Goal: Task Accomplishment & Management: Manage account settings

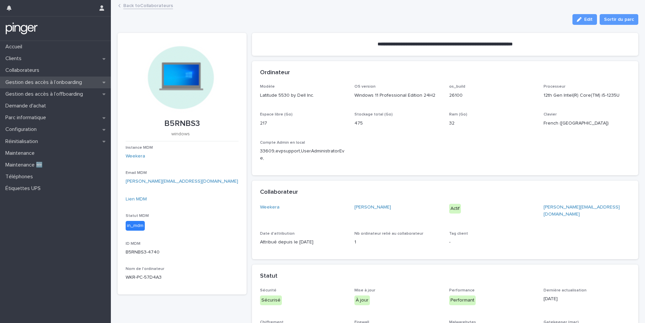
click at [34, 81] on p "Gestion des accès à l’onboarding" at bounding box center [45, 82] width 85 height 6
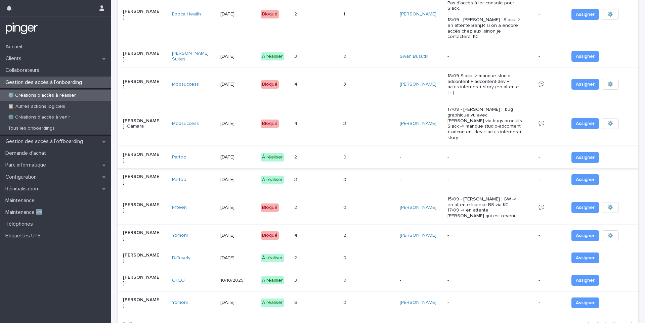
scroll to position [133, 0]
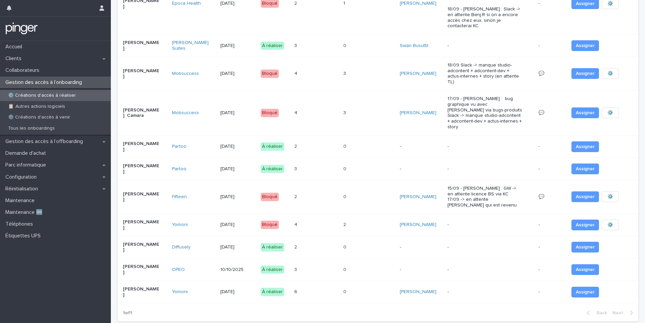
click at [448, 144] on p "-" at bounding box center [485, 147] width 75 height 6
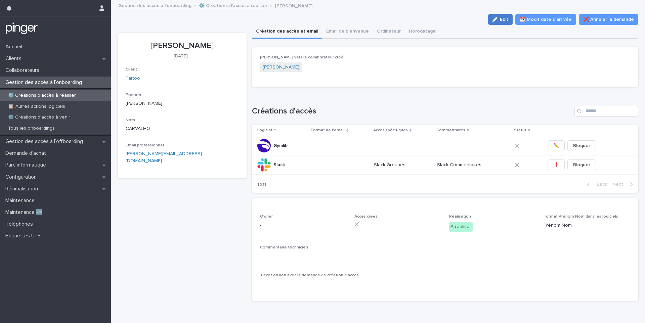
click at [500, 21] on div "button" at bounding box center [496, 19] width 7 height 5
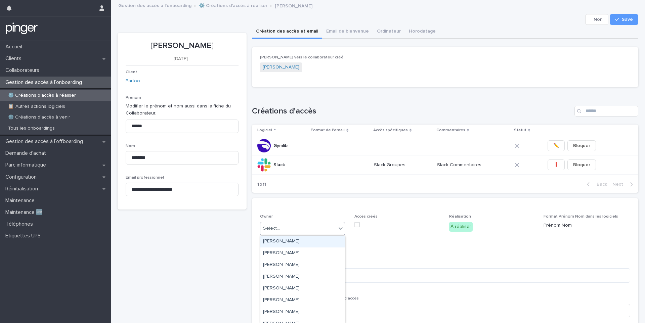
click at [301, 227] on div "Select..." at bounding box center [298, 228] width 76 height 11
type input "****"
click at [309, 245] on div "Mewen Joret" at bounding box center [302, 242] width 85 height 12
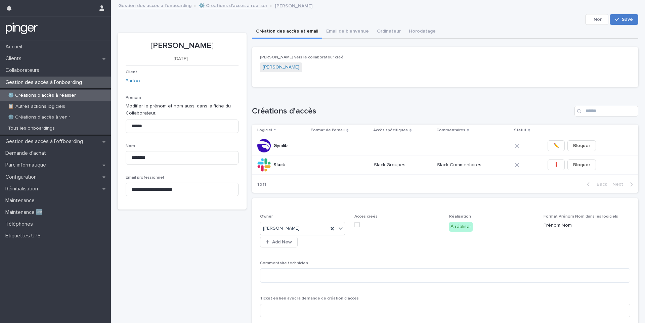
click at [616, 18] on icon "button" at bounding box center [617, 19] width 4 height 5
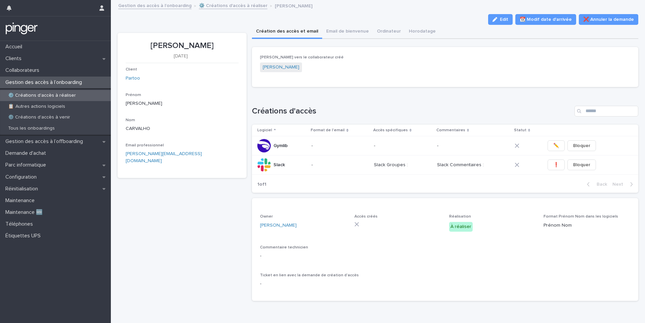
click at [175, 45] on p "Kevin CARVALHO" at bounding box center [182, 46] width 113 height 10
copy p "Kevin CARVALHO"
drag, startPoint x: 151, startPoint y: 154, endPoint x: 205, endPoint y: 142, distance: 55.0
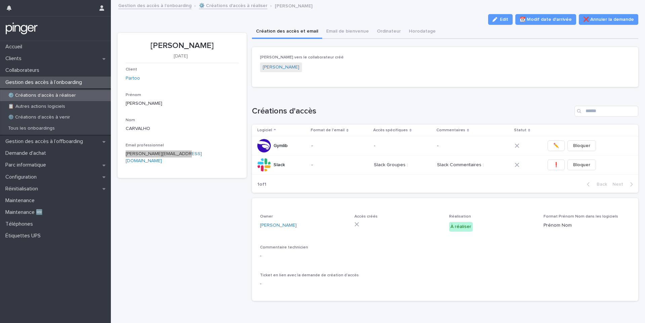
click at [205, 142] on div "Client Partoo Prénom Kevin Nom CARVALHO Email professionnel kevin.carvalho@part…" at bounding box center [182, 118] width 113 height 103
click at [231, 155] on icon "button" at bounding box center [230, 157] width 5 height 5
click at [555, 165] on span "❗" at bounding box center [557, 165] width 6 height 7
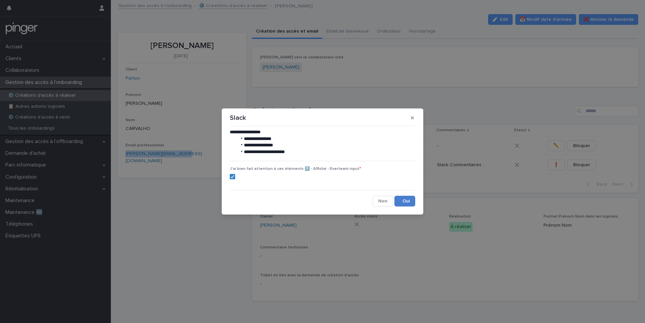
click at [402, 200] on button "Save" at bounding box center [405, 201] width 21 height 11
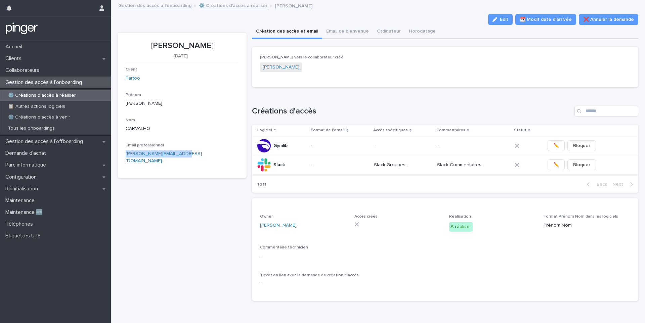
click at [554, 162] on span "✏️" at bounding box center [557, 165] width 6 height 7
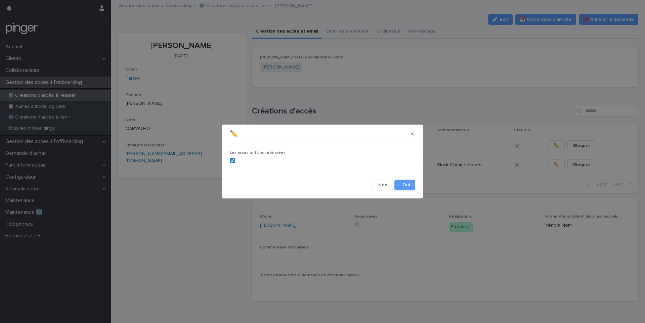
click at [407, 193] on section "✏️ Les accès ont bien été créés Cancel Save" at bounding box center [323, 162] width 202 height 74
click at [406, 191] on div "Les accès ont bien été créés Cancel Save" at bounding box center [322, 168] width 189 height 49
click at [407, 188] on button "Save" at bounding box center [405, 185] width 21 height 11
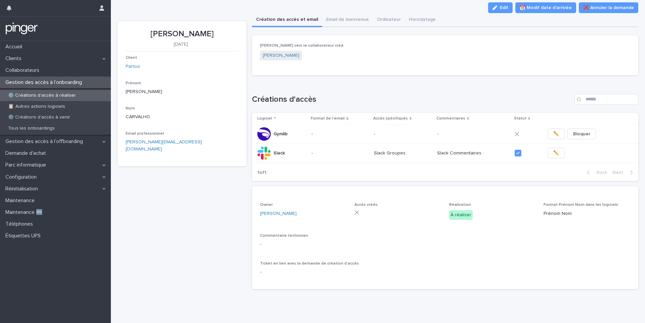
scroll to position [17, 0]
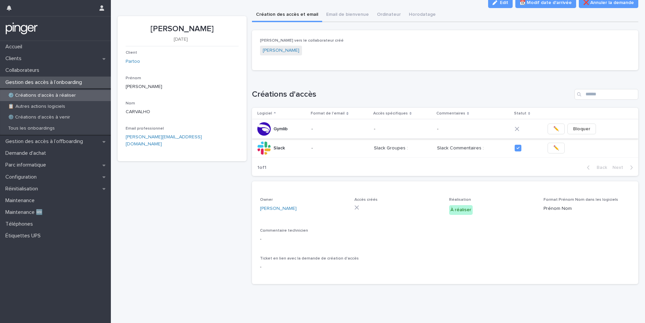
click at [548, 128] on button "✏️" at bounding box center [556, 129] width 17 height 11
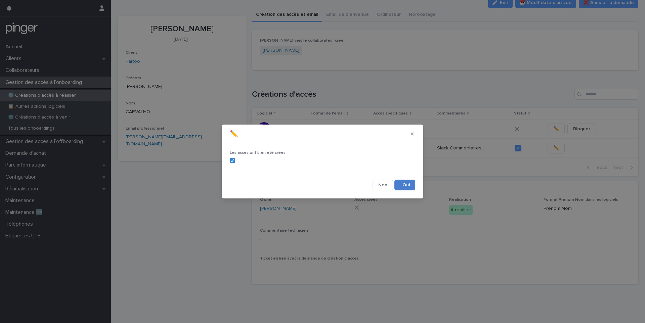
click at [404, 185] on button "Save" at bounding box center [405, 185] width 21 height 11
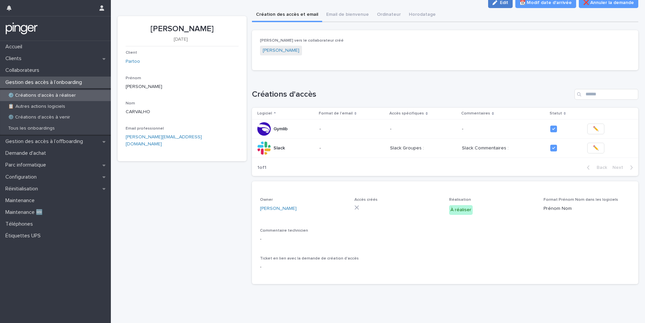
click at [505, 6] on button "Edit" at bounding box center [500, 2] width 25 height 11
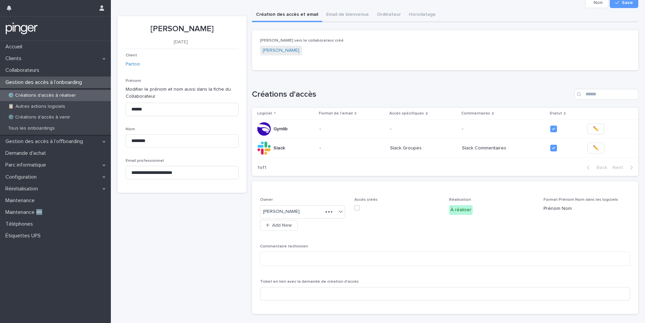
scroll to position [32, 0]
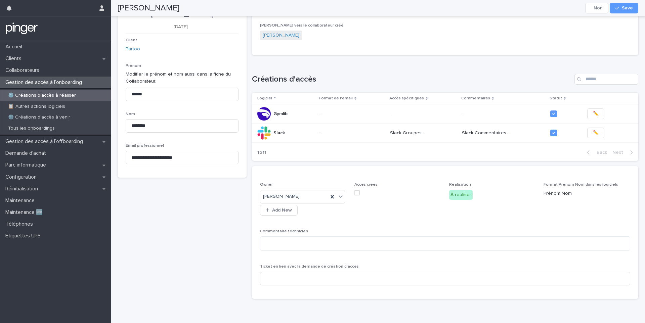
click at [356, 194] on span at bounding box center [357, 192] width 5 height 5
click at [621, 4] on button "Save" at bounding box center [624, 8] width 29 height 11
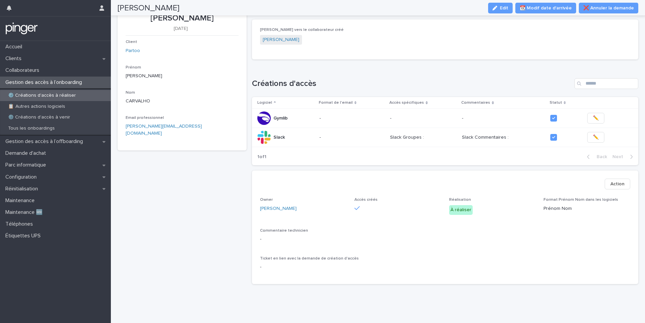
scroll to position [22, 0]
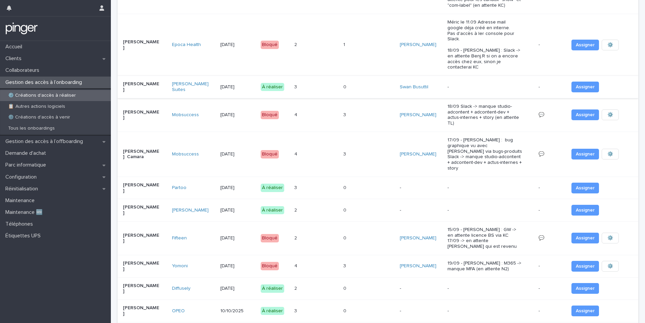
scroll to position [92, 0]
click at [390, 182] on div "0 0" at bounding box center [368, 187] width 51 height 11
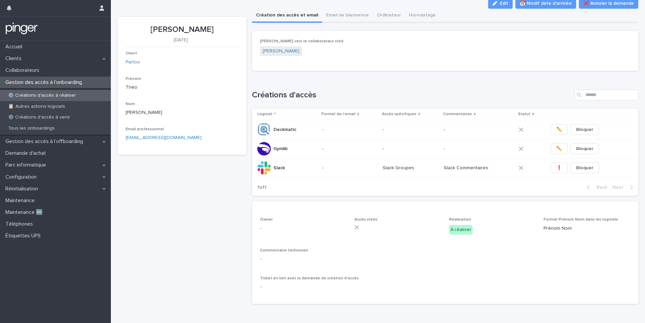
scroll to position [17, 0]
click at [498, 5] on button "Edit" at bounding box center [500, 2] width 25 height 11
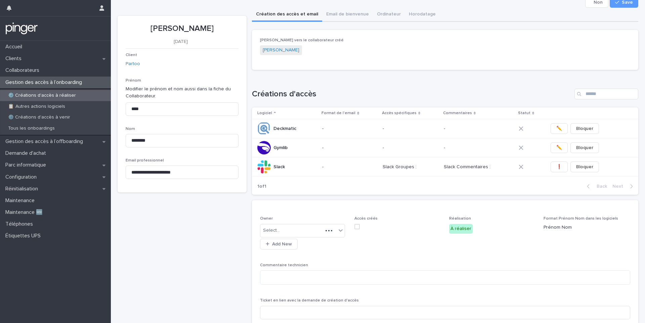
scroll to position [32, 0]
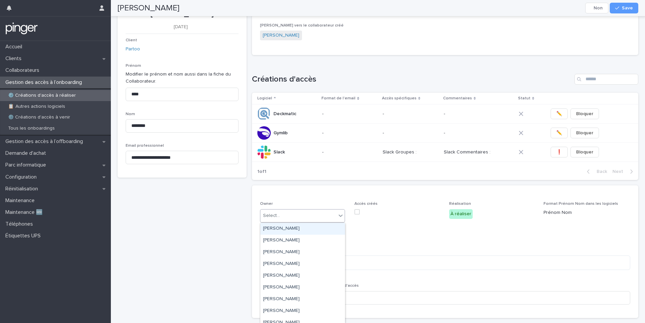
click at [326, 213] on div "Select..." at bounding box center [298, 215] width 76 height 11
type input "****"
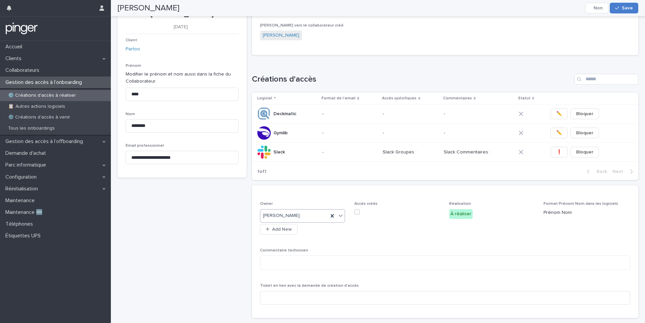
click at [624, 8] on span "Save" at bounding box center [627, 8] width 11 height 5
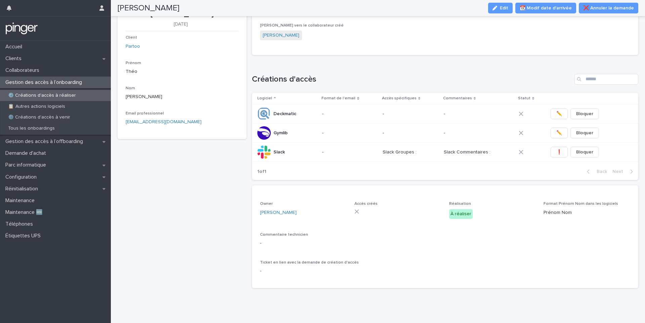
scroll to position [17, 0]
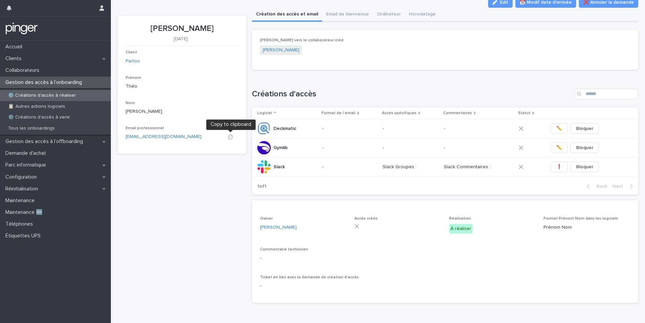
click at [232, 138] on icon "button" at bounding box center [230, 136] width 5 height 5
click at [553, 168] on button "❗" at bounding box center [559, 167] width 17 height 11
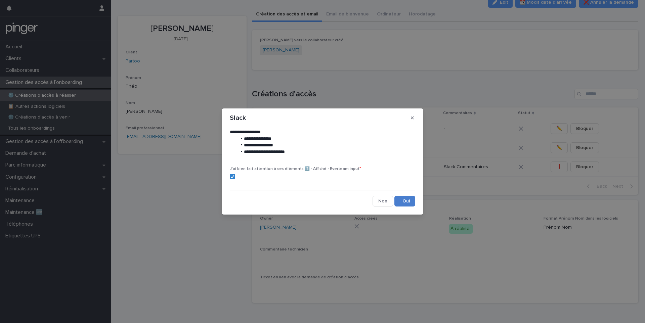
click at [402, 199] on button "Save" at bounding box center [405, 201] width 21 height 11
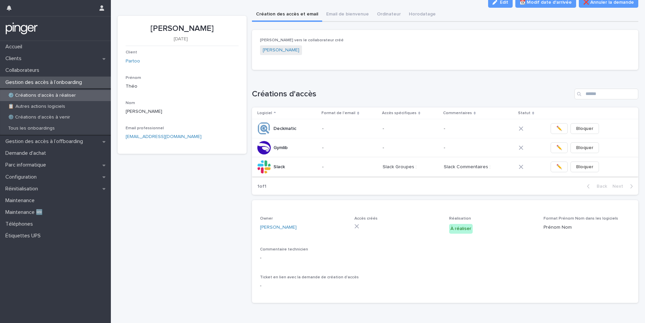
click at [557, 170] on span "✏️" at bounding box center [560, 167] width 6 height 7
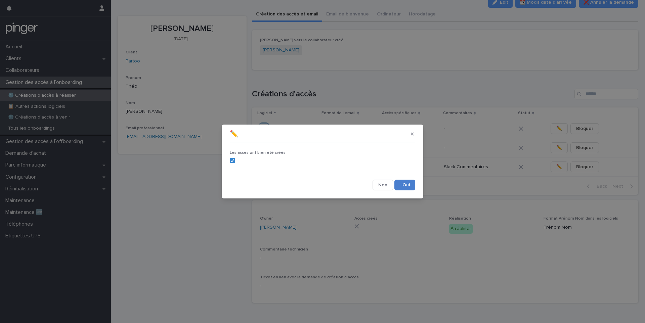
click at [408, 180] on button "Save" at bounding box center [405, 185] width 21 height 11
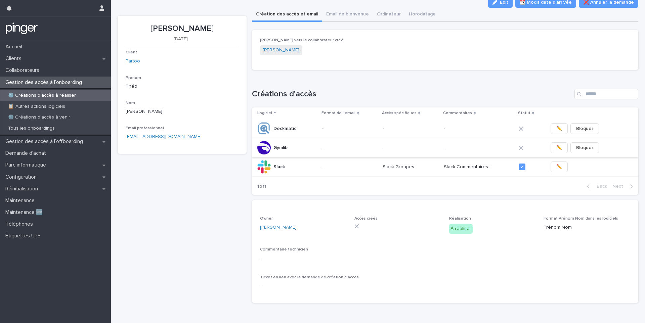
click at [557, 150] on span "✏️" at bounding box center [560, 148] width 6 height 7
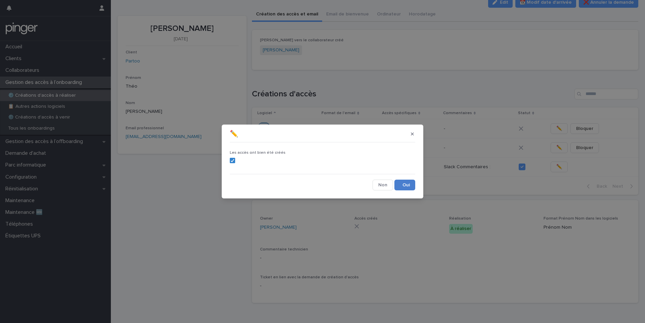
click at [408, 187] on button "Save" at bounding box center [405, 185] width 21 height 11
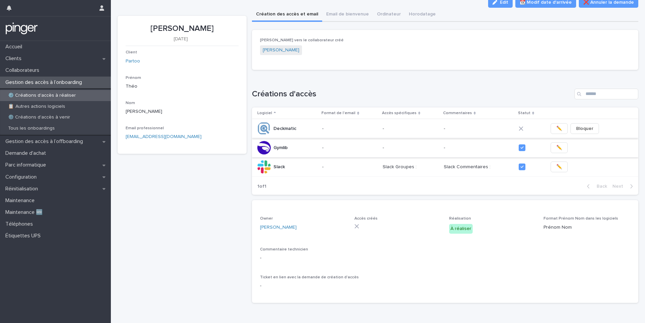
click at [557, 129] on span "✏️" at bounding box center [560, 128] width 6 height 7
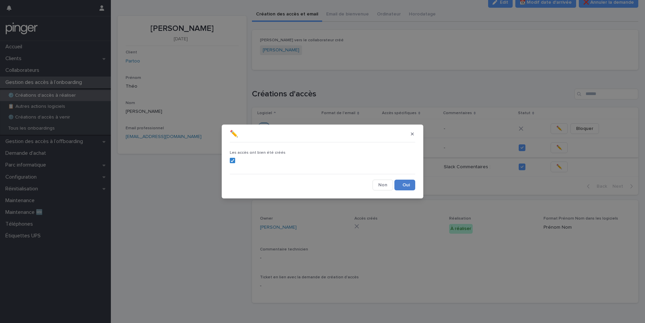
click at [406, 186] on button "Save" at bounding box center [405, 185] width 21 height 11
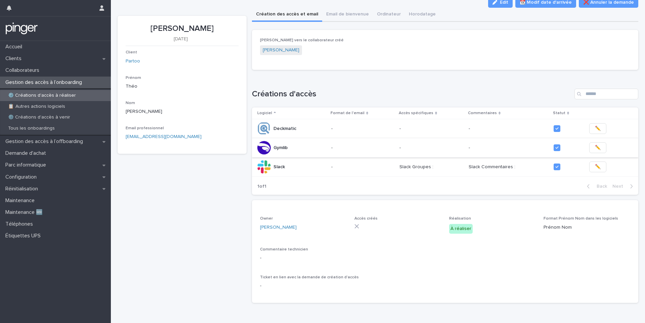
click at [506, 3] on span "Edit" at bounding box center [504, 2] width 8 height 5
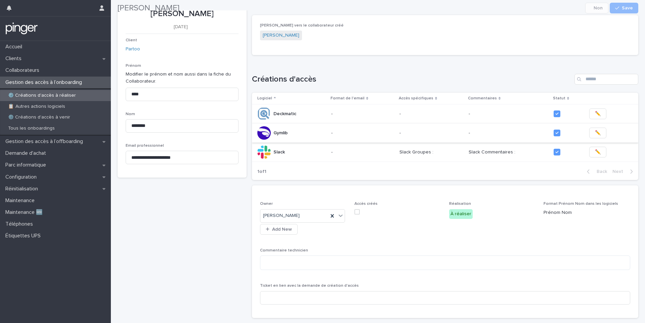
scroll to position [66, 0]
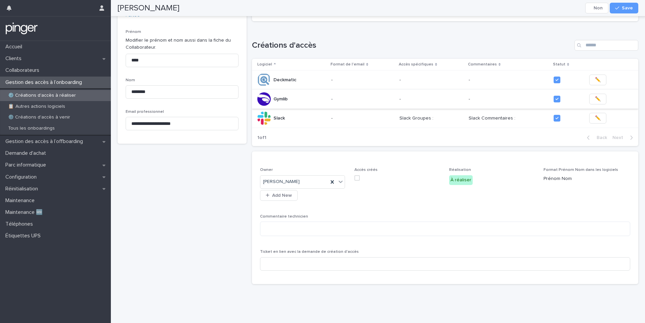
click at [356, 178] on span at bounding box center [357, 177] width 5 height 5
click at [618, 10] on icon "button" at bounding box center [617, 8] width 4 height 5
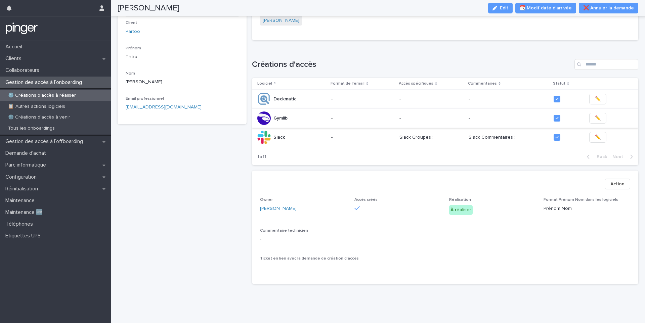
scroll to position [47, 0]
click at [35, 101] on div "📋  Autres actions logiciels" at bounding box center [55, 106] width 111 height 11
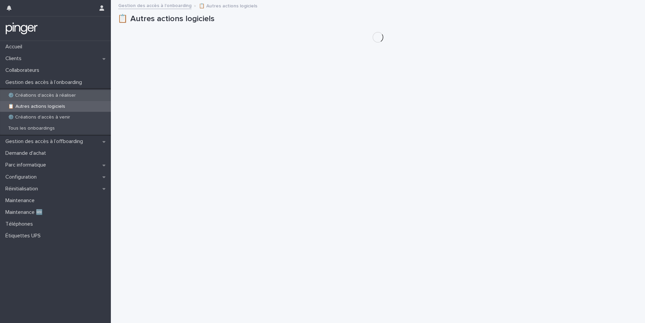
click at [35, 95] on p "⚙️ Créations d'accès à réaliser" at bounding box center [42, 96] width 79 height 6
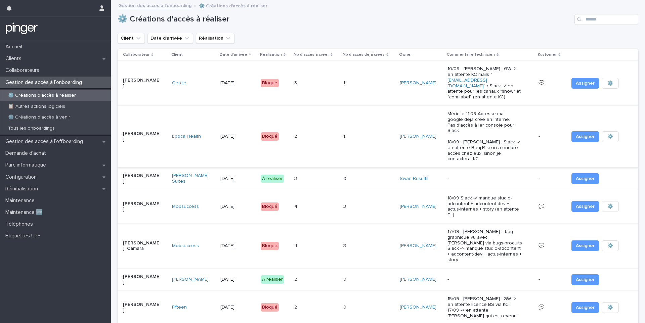
scroll to position [131, 0]
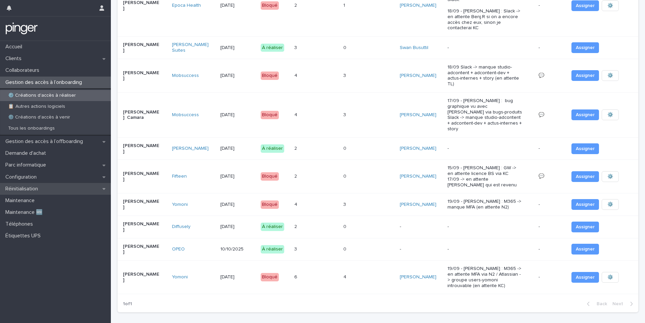
click at [32, 191] on p "Réinitialisation" at bounding box center [23, 189] width 41 height 6
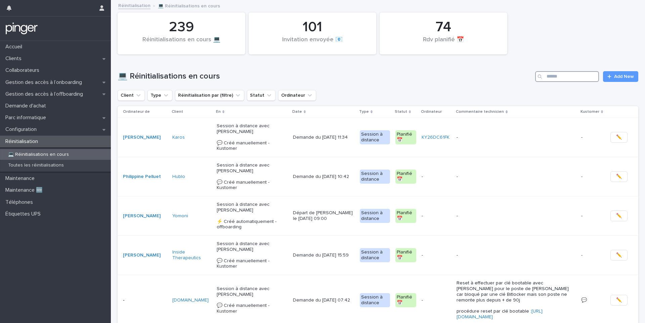
click at [560, 79] on input "Search" at bounding box center [567, 76] width 64 height 11
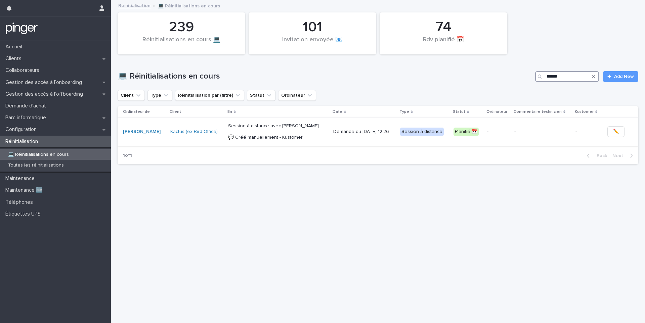
type input "******"
click at [313, 132] on td "Session à distance avec Eva Jimenez 💬​ Créé manuellement - Kustomer" at bounding box center [278, 132] width 105 height 28
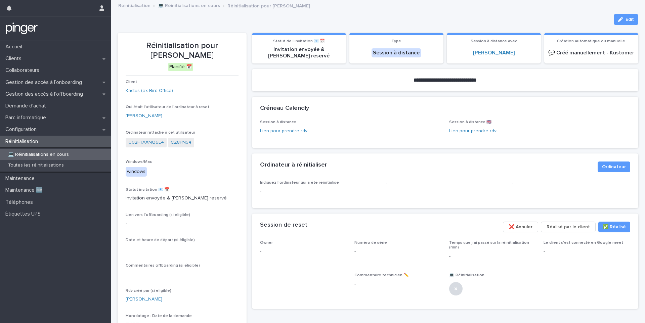
drag, startPoint x: 197, startPoint y: 55, endPoint x: 205, endPoint y: 44, distance: 13.9
click at [205, 44] on p "Réinitialisation pour [PERSON_NAME]" at bounding box center [182, 50] width 113 height 19
copy p "Daliane Garcia"
click at [621, 21] on icon "button" at bounding box center [620, 19] width 5 height 5
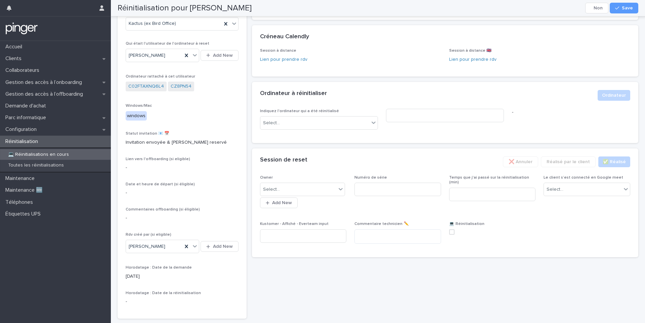
scroll to position [73, 0]
click at [323, 121] on div "Select..." at bounding box center [314, 121] width 109 height 11
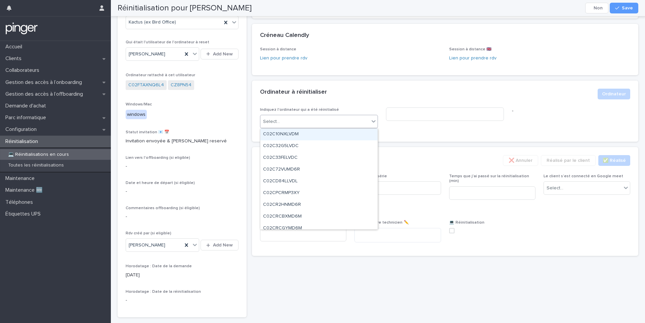
paste input "*******"
type input "*******"
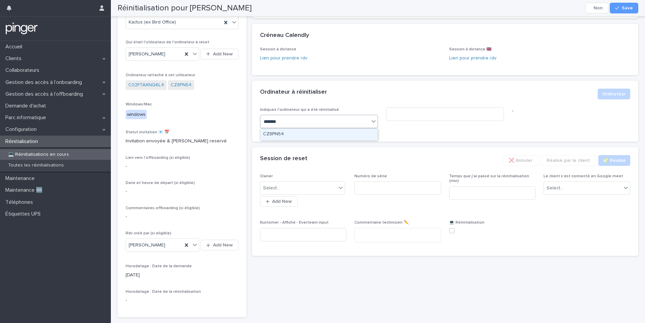
click at [314, 134] on div "CZ8PN54" at bounding box center [318, 135] width 117 height 12
click at [366, 187] on input at bounding box center [398, 187] width 87 height 13
paste input "*******"
type input "*******"
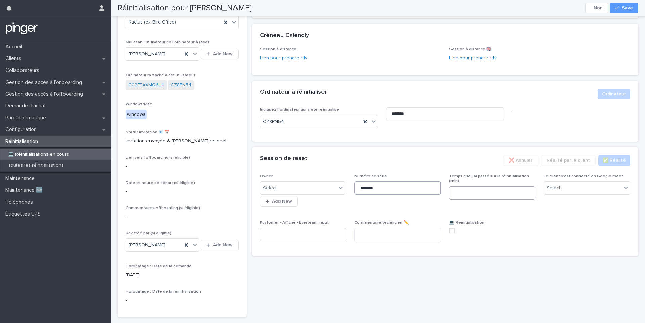
type input "*******"
click at [466, 190] on input at bounding box center [492, 193] width 87 height 13
click at [560, 191] on div "Select..." at bounding box center [555, 188] width 17 height 7
click at [554, 212] on div "Non" at bounding box center [587, 213] width 86 height 12
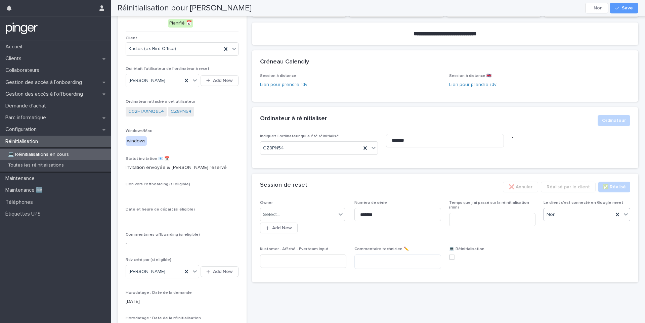
scroll to position [39, 0]
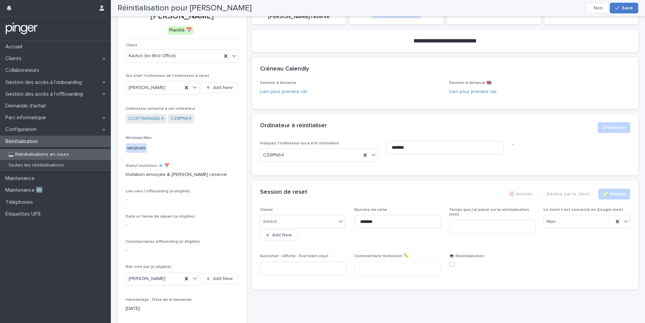
click at [620, 10] on div "button" at bounding box center [618, 8] width 7 height 5
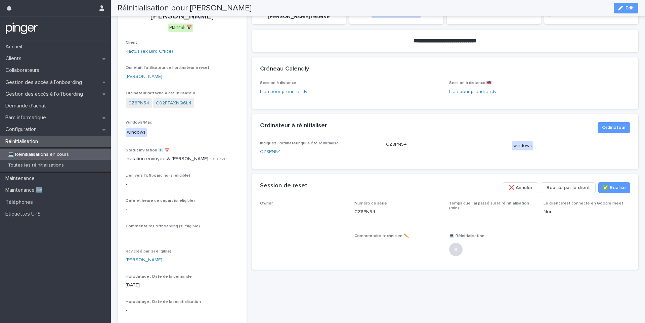
scroll to position [28, 0]
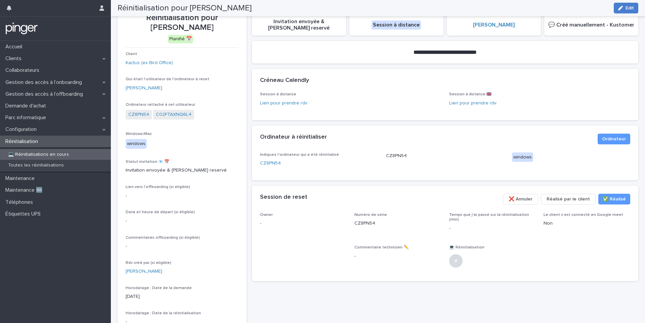
click at [628, 12] on button "Edit" at bounding box center [626, 8] width 25 height 11
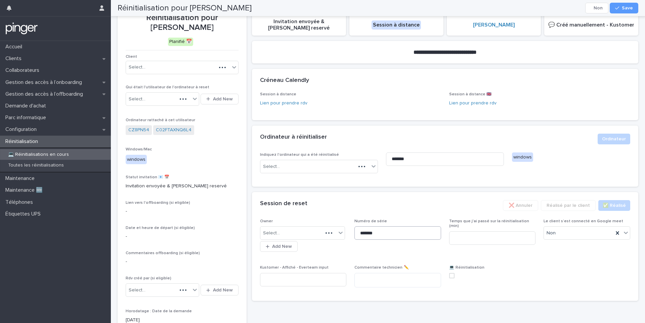
scroll to position [39, 0]
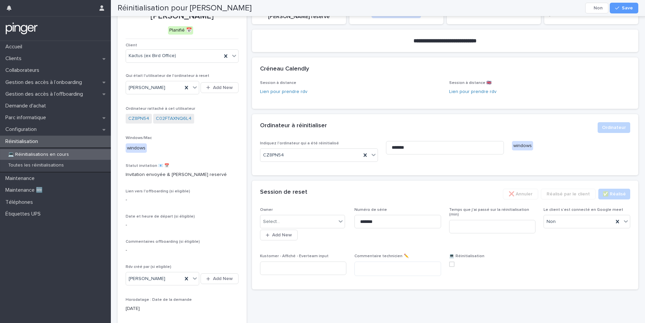
click at [452, 263] on span at bounding box center [451, 264] width 5 height 5
click at [490, 222] on input at bounding box center [492, 226] width 87 height 13
type input "**"
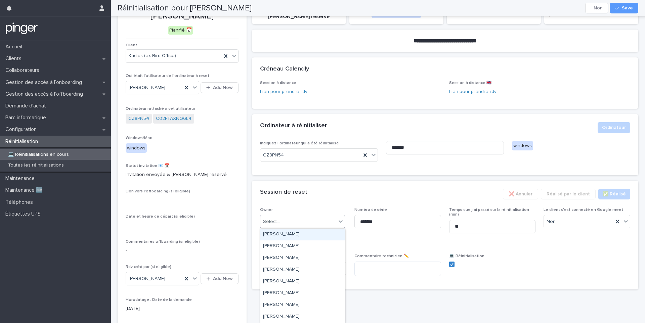
click at [280, 216] on div "Select..." at bounding box center [302, 221] width 85 height 13
type input "****"
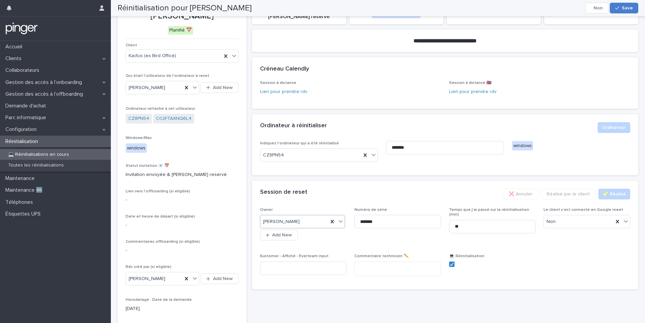
click at [626, 12] on button "Save" at bounding box center [624, 8] width 29 height 11
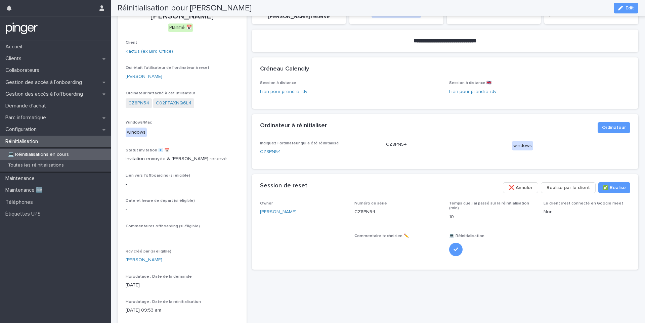
scroll to position [28, 0]
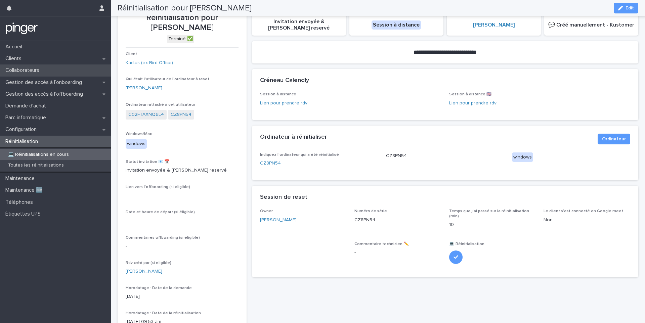
click at [61, 71] on div "Collaborateurs" at bounding box center [55, 71] width 111 height 12
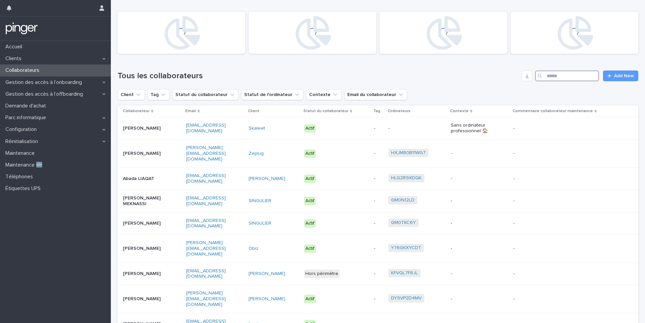
click at [573, 72] on input "Search" at bounding box center [567, 76] width 64 height 11
type input "******"
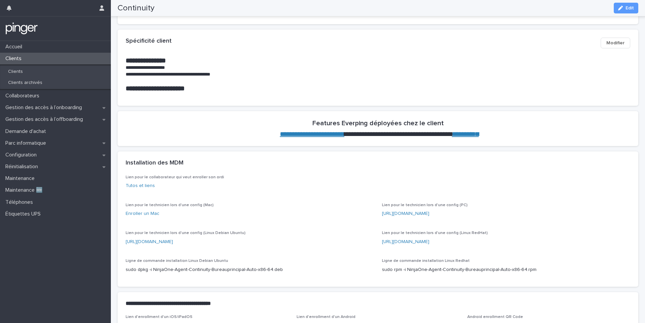
scroll to position [155, 0]
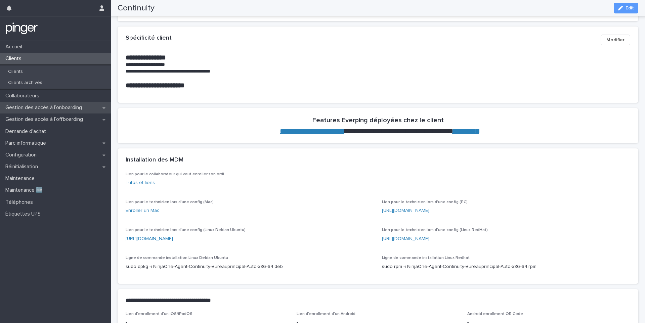
click at [50, 110] on p "Gestion des accès à l’onboarding" at bounding box center [45, 108] width 85 height 6
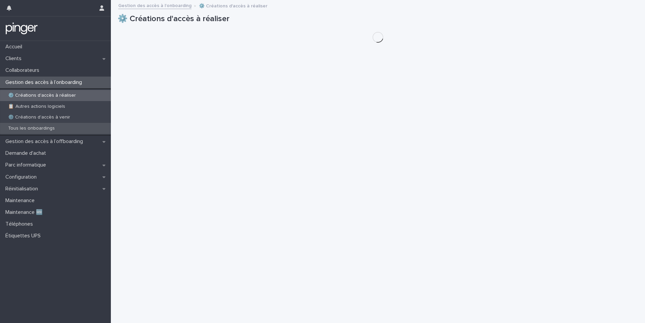
click at [55, 124] on div "Tous les onboardings" at bounding box center [55, 128] width 111 height 11
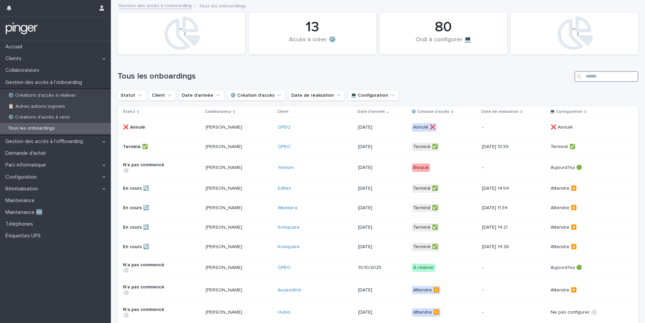
click at [591, 79] on input "Search" at bounding box center [607, 76] width 64 height 11
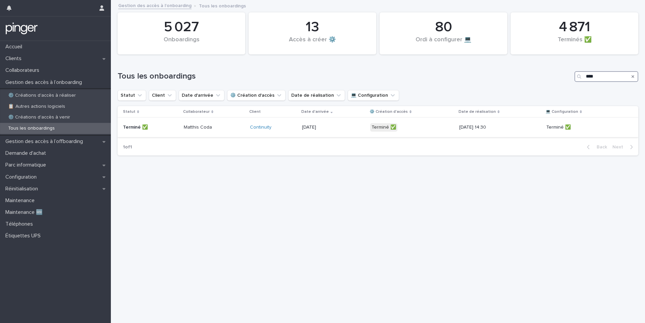
type input "****"
click at [459, 130] on td "25/8/2025 14:30" at bounding box center [500, 127] width 87 height 19
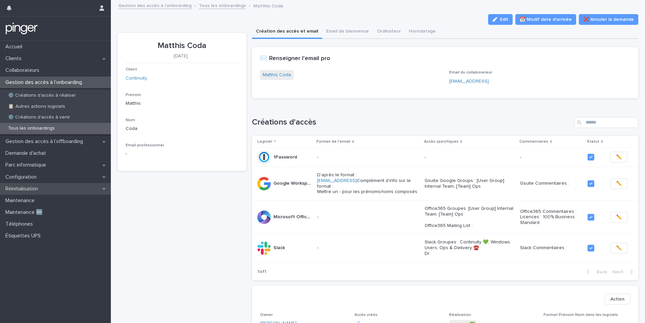
click at [59, 188] on div "Réinitialisation" at bounding box center [55, 189] width 111 height 12
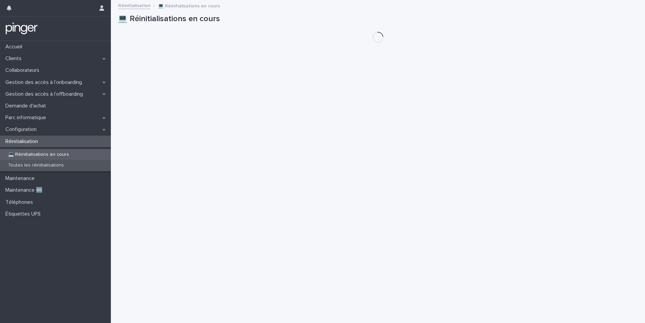
click at [57, 167] on p "Toutes les réinitialisations" at bounding box center [36, 166] width 67 height 6
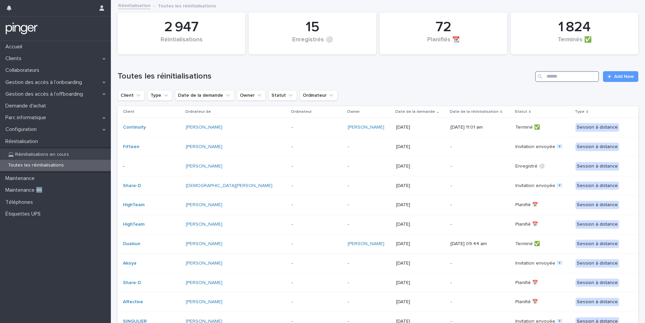
click at [575, 80] on input "Search" at bounding box center [567, 76] width 64 height 11
click at [573, 80] on input "Search" at bounding box center [567, 76] width 64 height 11
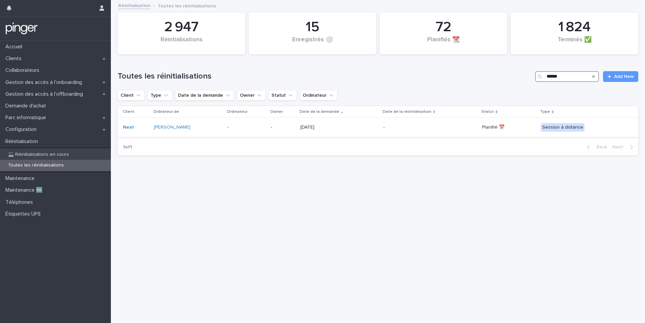
type input "******"
click at [327, 133] on td "9/9/2025" at bounding box center [339, 127] width 83 height 19
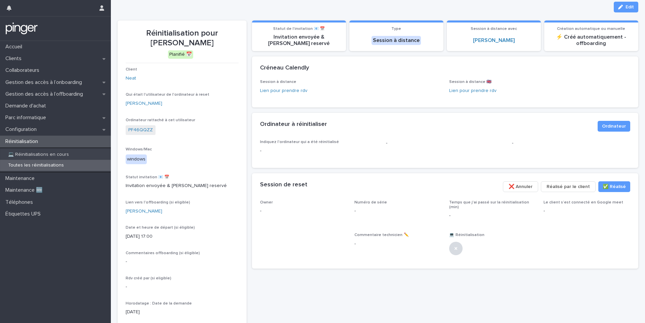
scroll to position [16, 0]
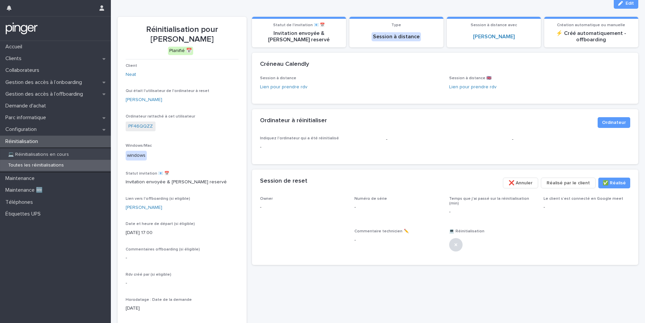
drag, startPoint x: 206, startPoint y: 38, endPoint x: 206, endPoint y: 30, distance: 8.4
click at [206, 30] on p "Réinitialisation pour Loryssa RAMSSAMY" at bounding box center [182, 34] width 113 height 19
copy p "Loryssa RAMSSAMY"
click at [627, 7] on button "Edit" at bounding box center [626, 3] width 25 height 11
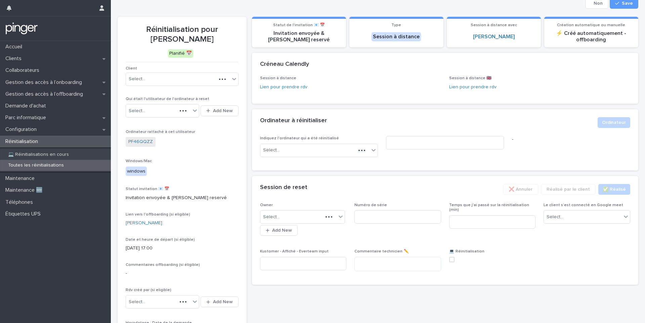
scroll to position [28, 0]
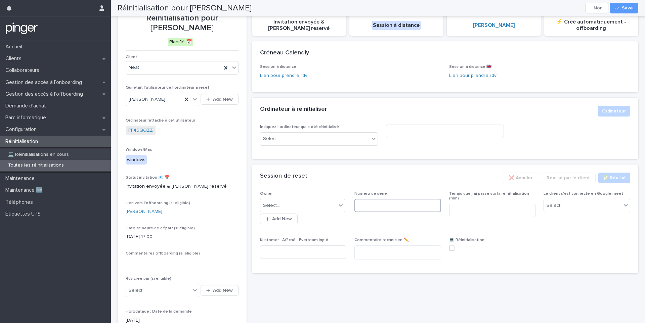
click at [390, 203] on input at bounding box center [398, 205] width 87 height 13
paste input "********"
type input "********"
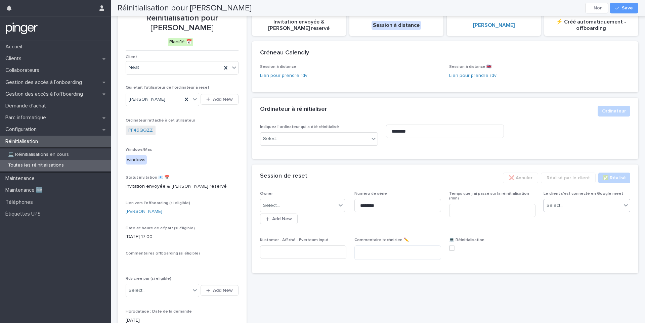
click at [564, 204] on input "text" at bounding box center [564, 206] width 1 height 6
click at [560, 230] on div "Non" at bounding box center [587, 231] width 86 height 12
click at [510, 210] on input at bounding box center [492, 210] width 87 height 13
type input "*"
click at [454, 249] on span at bounding box center [451, 248] width 5 height 5
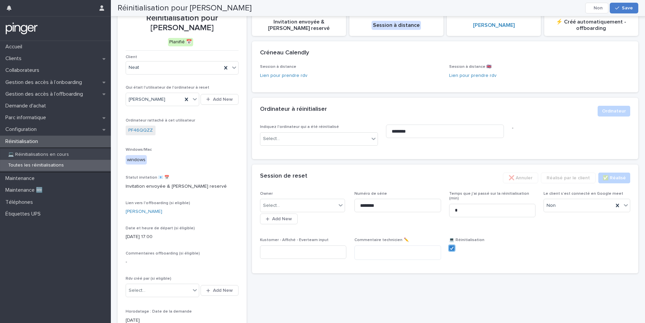
click at [631, 8] on span "Save" at bounding box center [627, 8] width 11 height 5
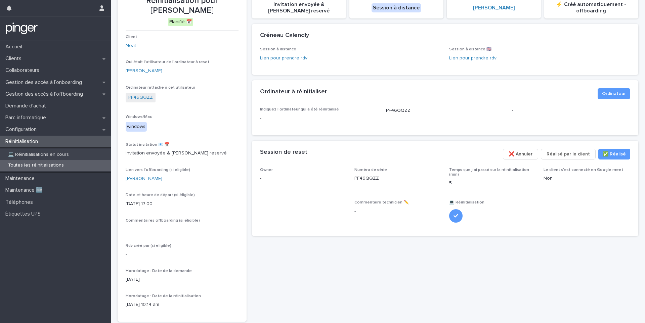
scroll to position [77, 0]
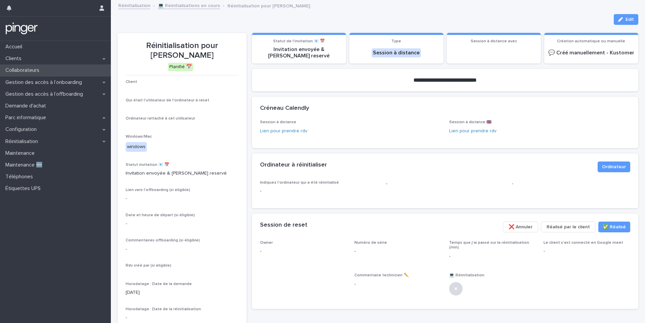
click at [56, 74] on div "Collaborateurs" at bounding box center [55, 71] width 111 height 12
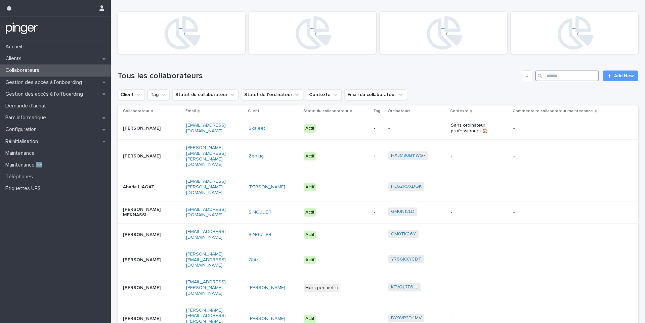
click at [556, 74] on input "Search" at bounding box center [567, 76] width 64 height 11
paste input "**********"
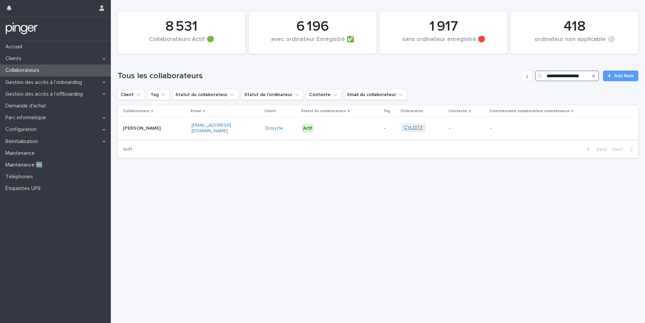
type input "**********"
click at [411, 129] on link "CYL13T3" at bounding box center [413, 128] width 19 height 6
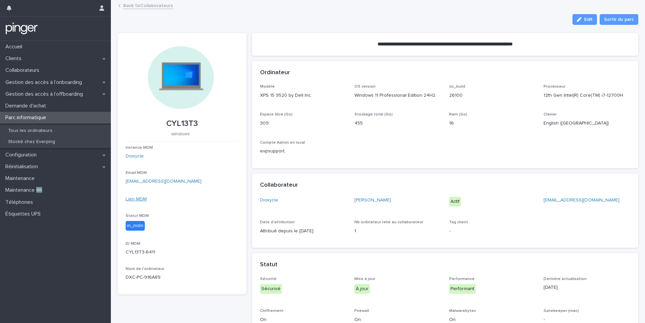
click at [140, 199] on link "Lien MDM" at bounding box center [136, 199] width 21 height 5
click at [139, 200] on link "Lien MDM" at bounding box center [136, 199] width 21 height 5
